Goal: Obtain resource: Download file/media

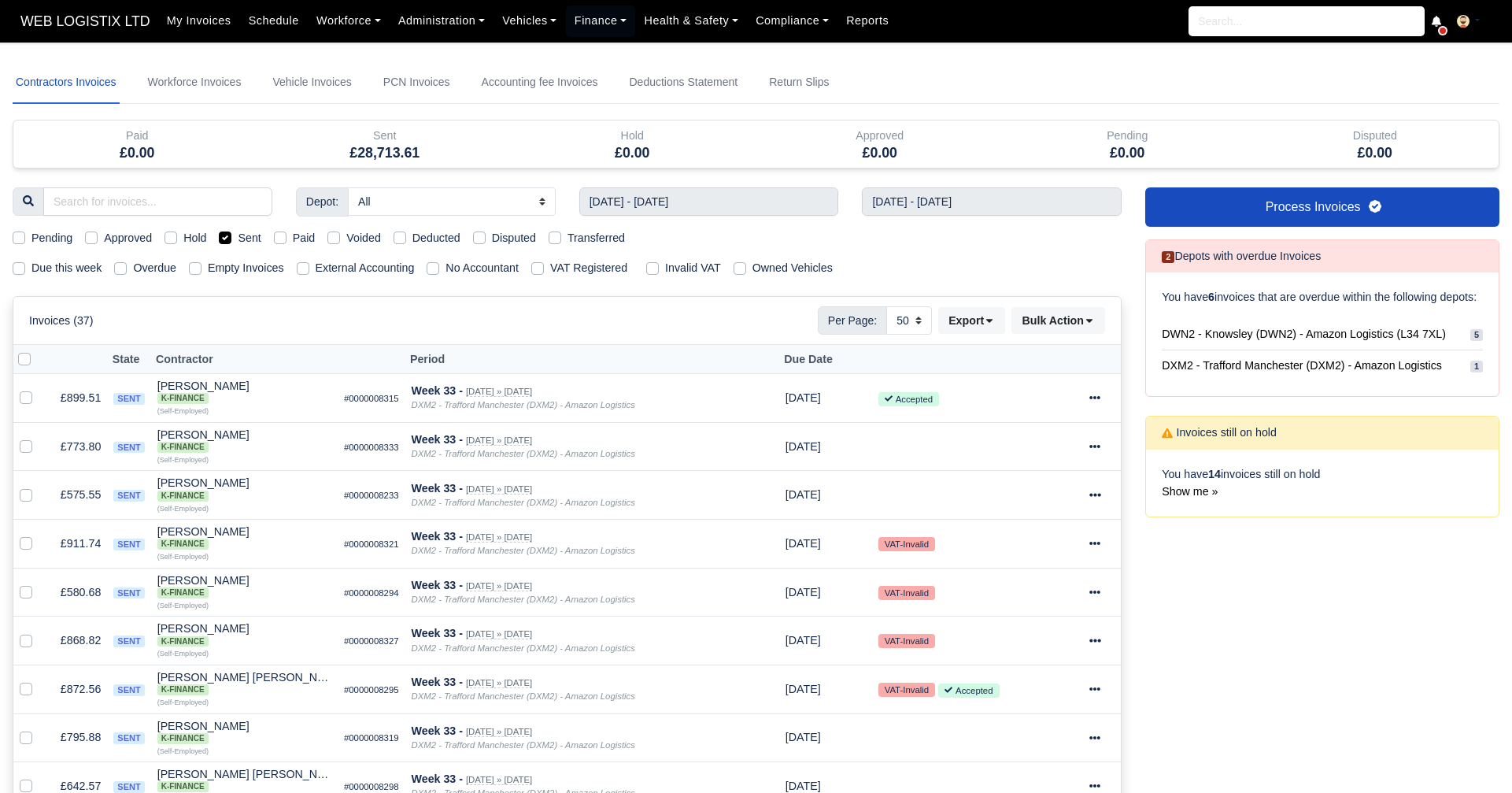
select select "50"
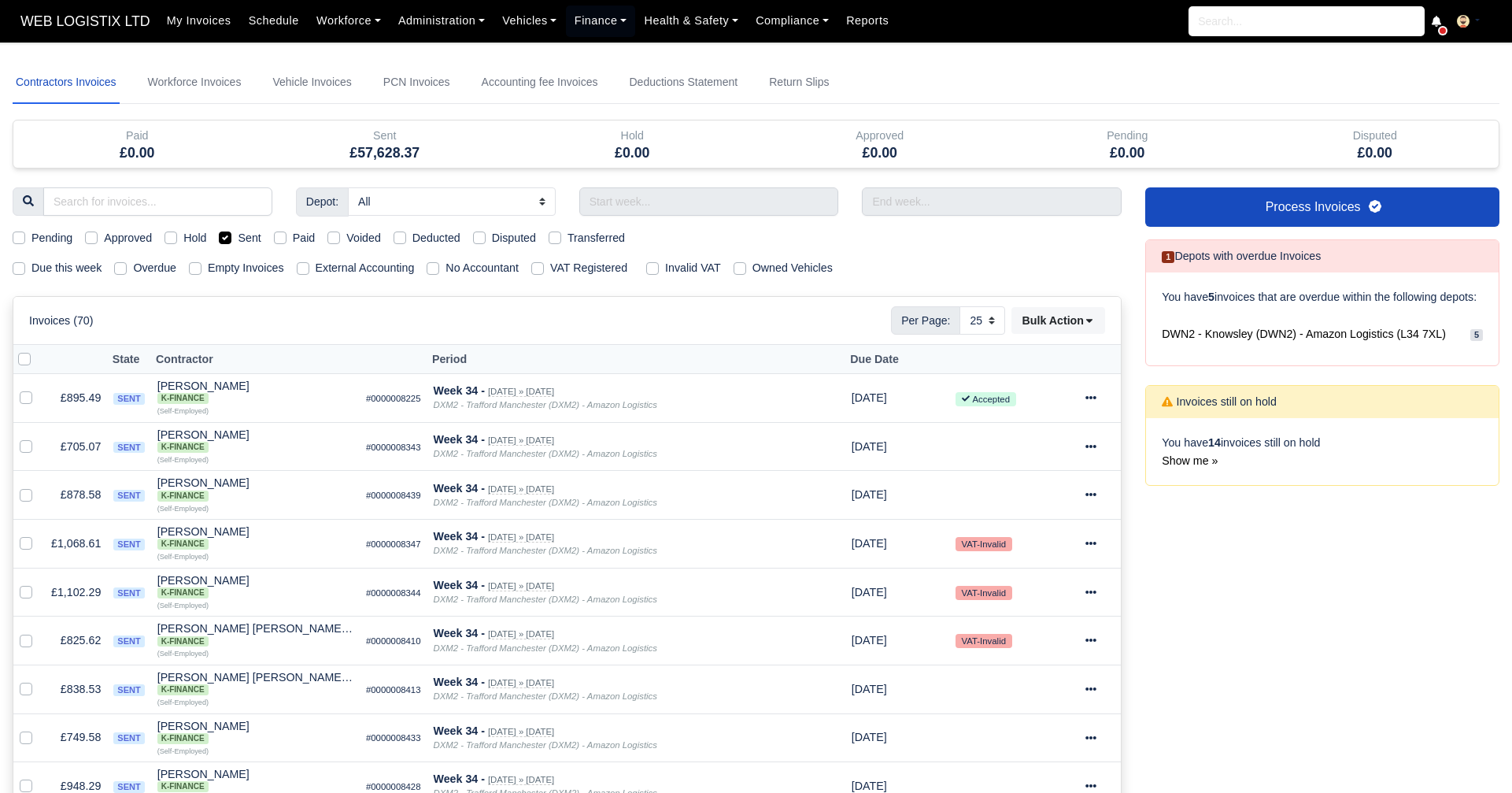
select select "25"
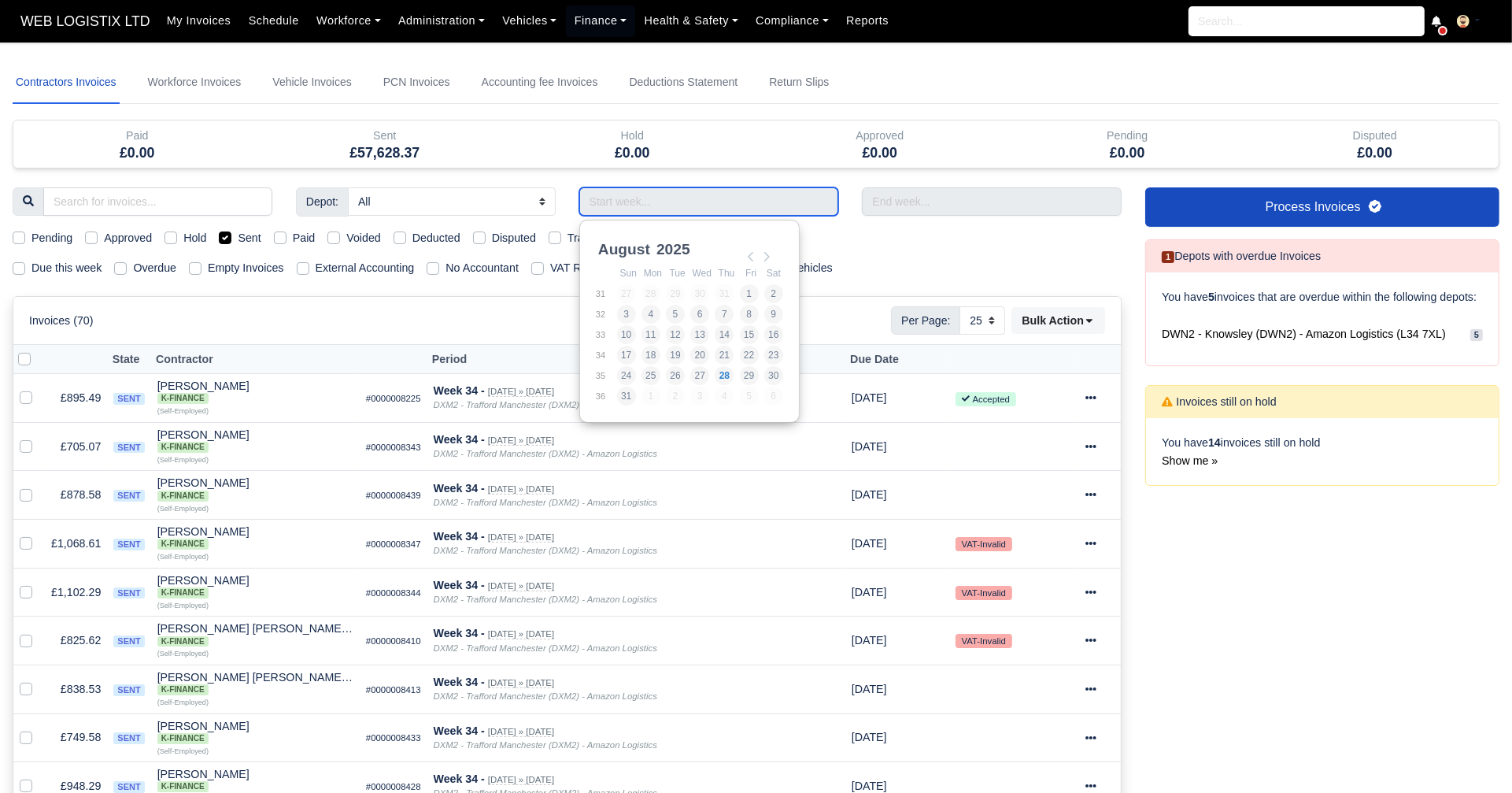
click at [670, 207] on input "Use the arrow keys to pick a date" at bounding box center [709, 202] width 260 height 28
type input "10/08/2025 - 16/08/2025"
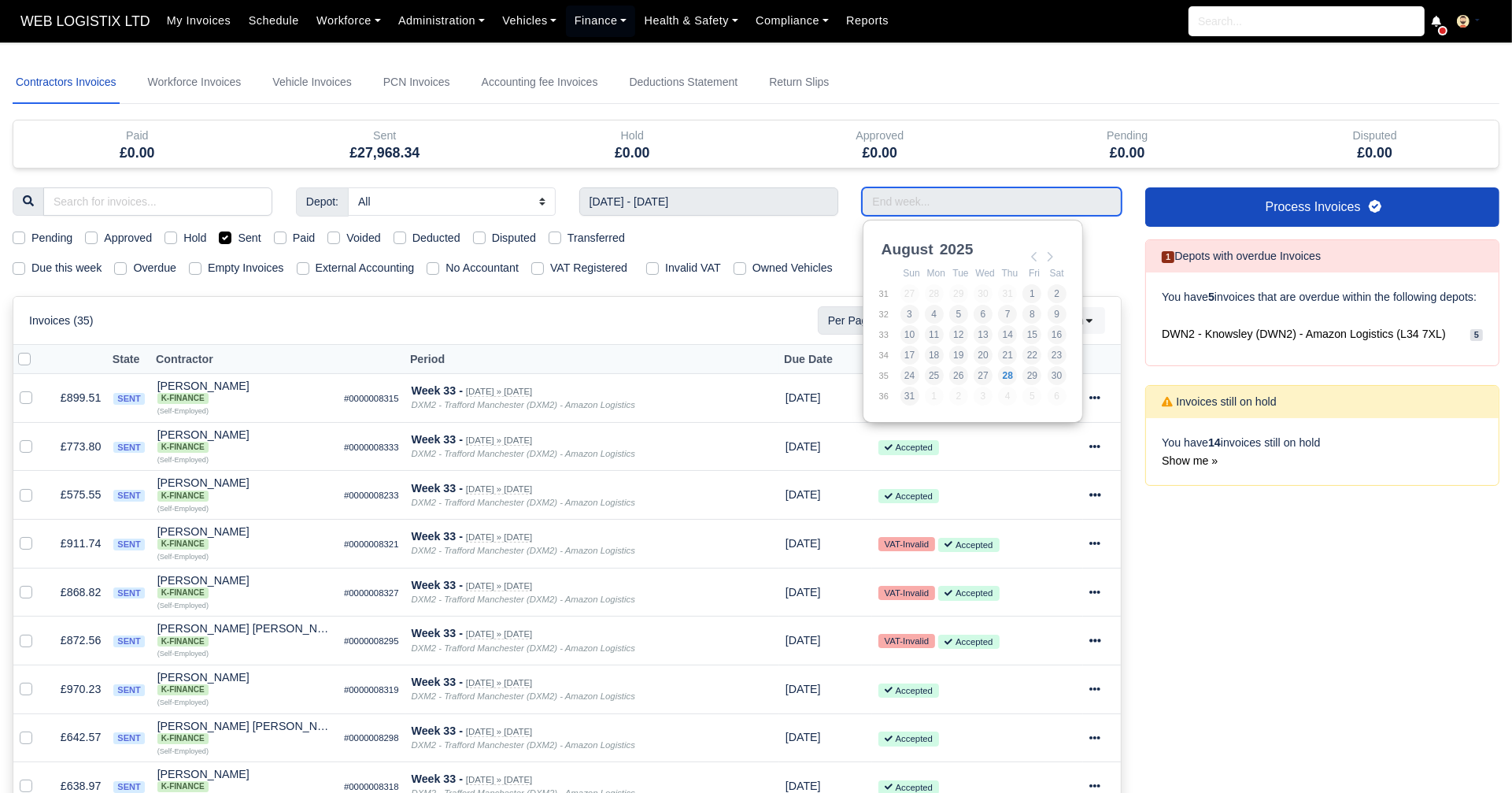
click at [907, 205] on input "Use the arrow keys to pick a date" at bounding box center [991, 202] width 260 height 28
type input "10/08/2025 - 16/08/2025"
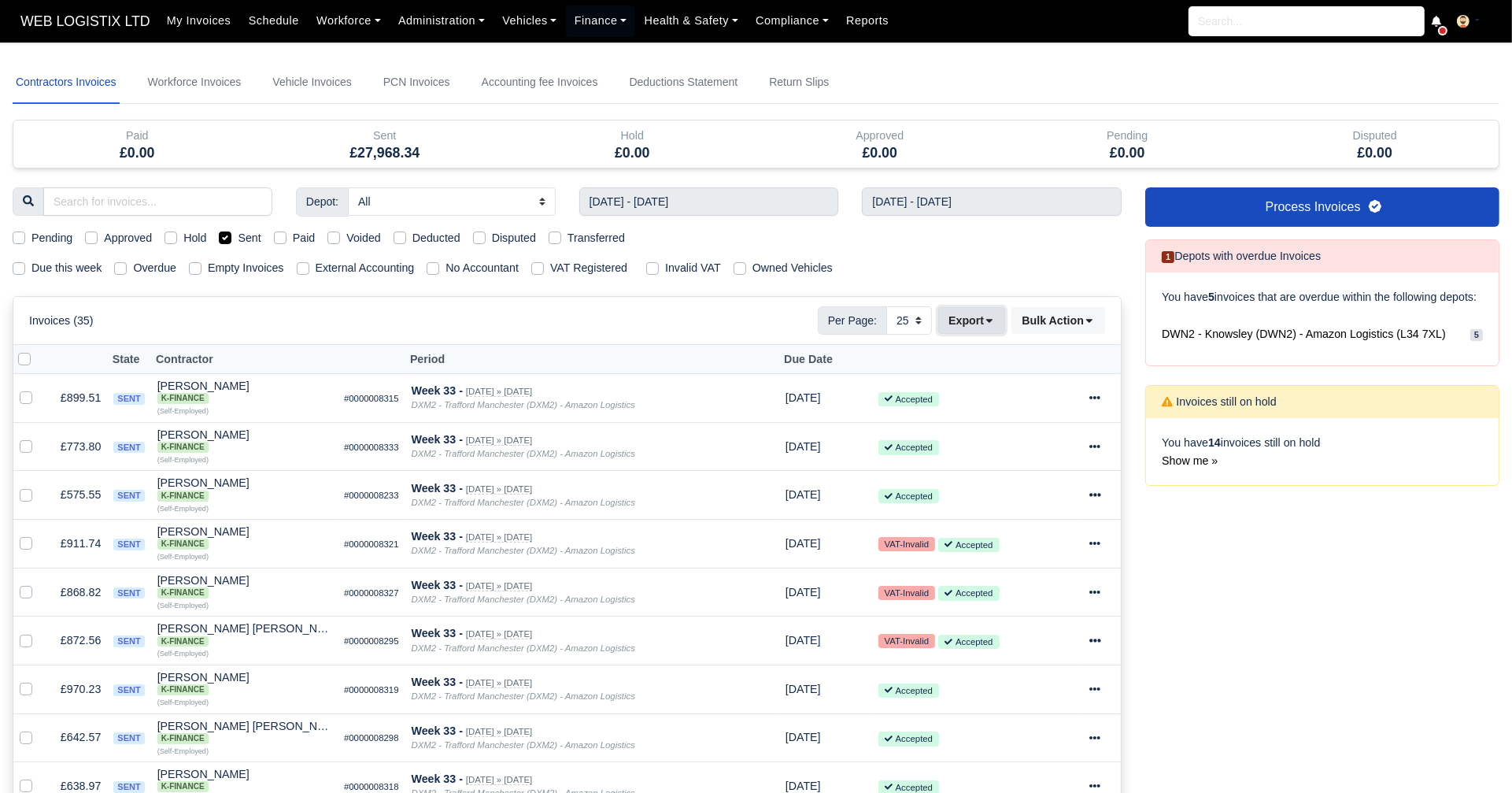
click at [996, 324] on button "Export" at bounding box center [971, 321] width 67 height 27
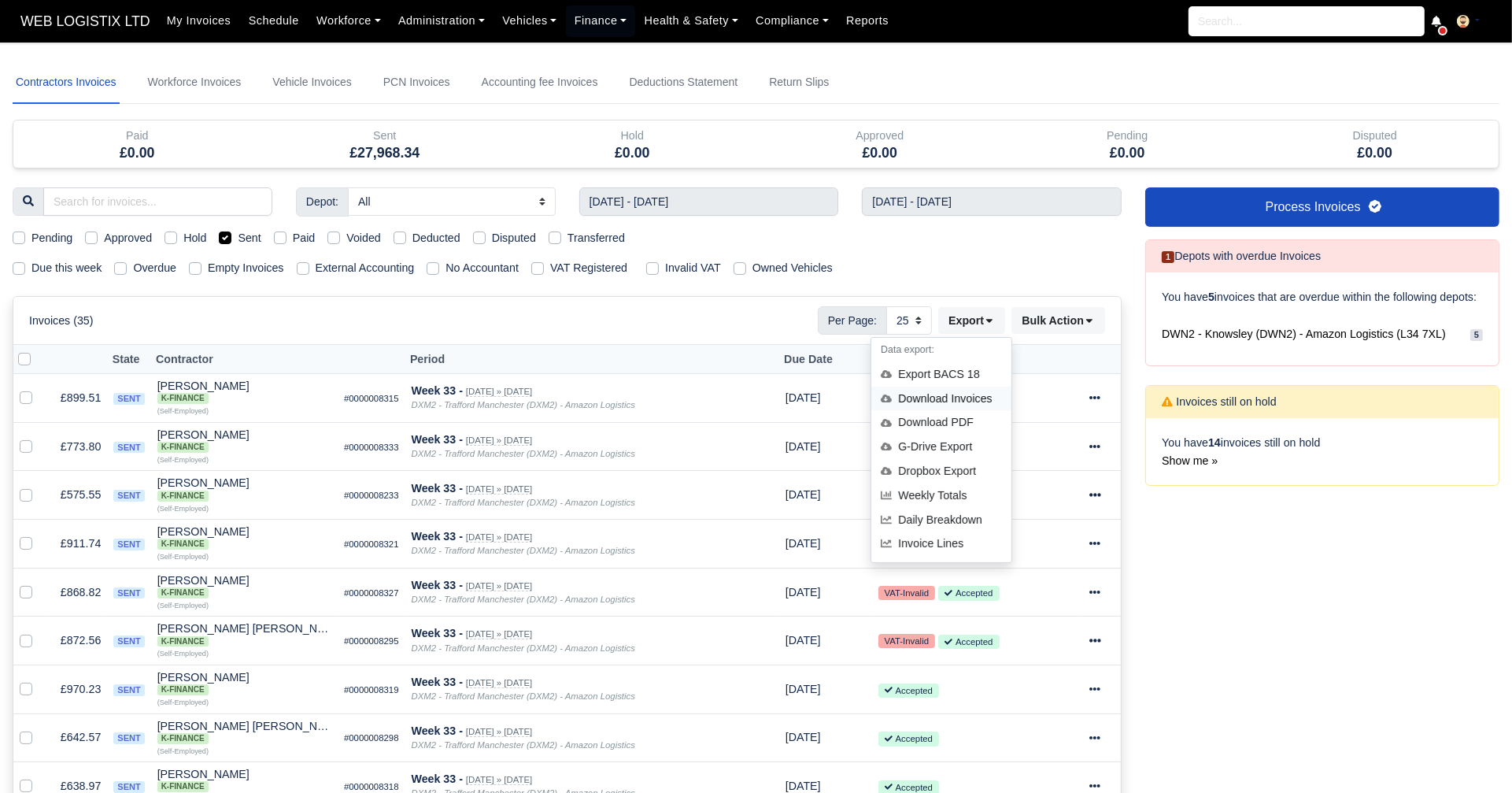
click at [937, 396] on div "Download Invoices" at bounding box center [942, 399] width 140 height 24
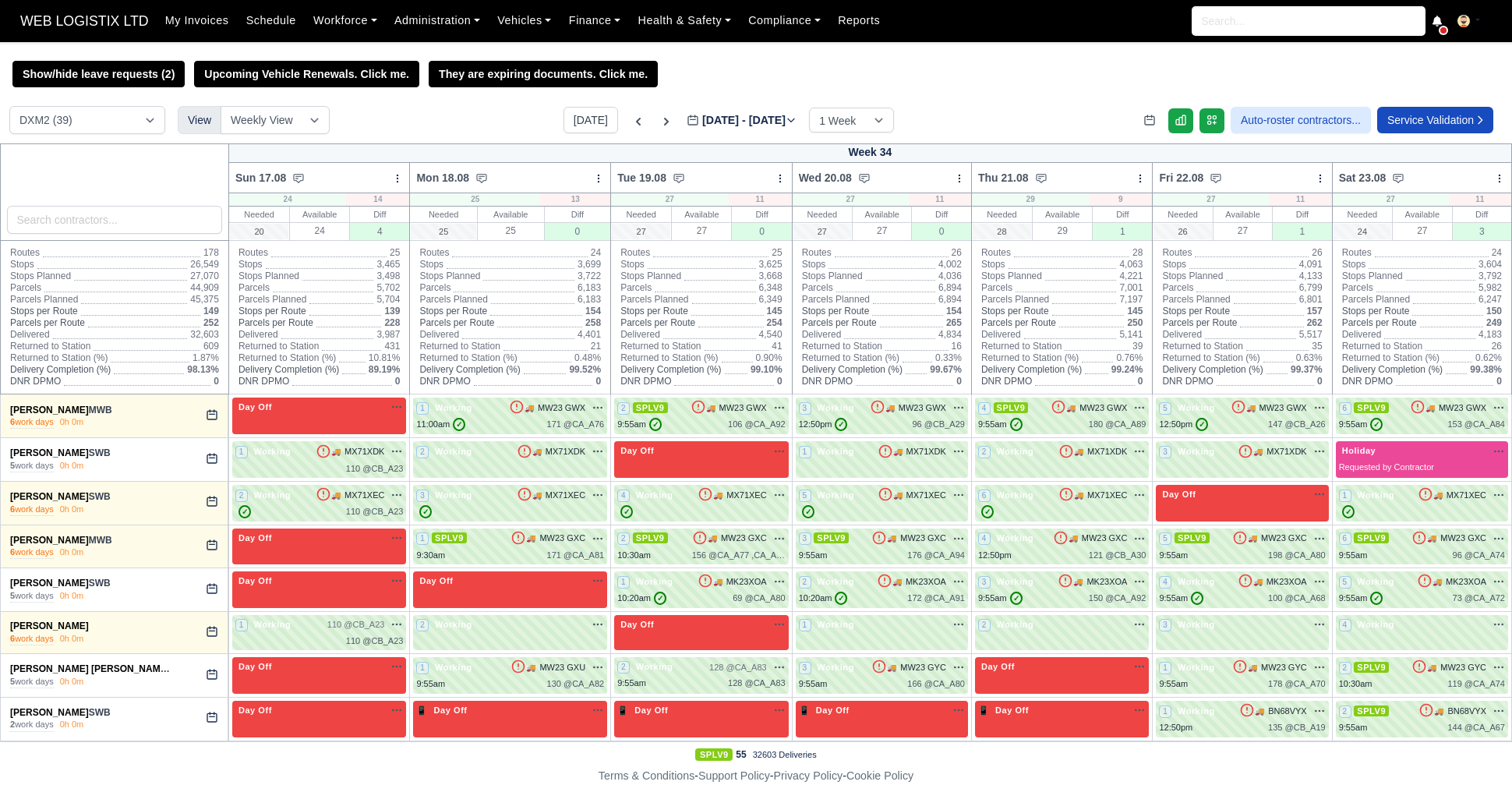
select select "1"
